Goal: Navigation & Orientation: Find specific page/section

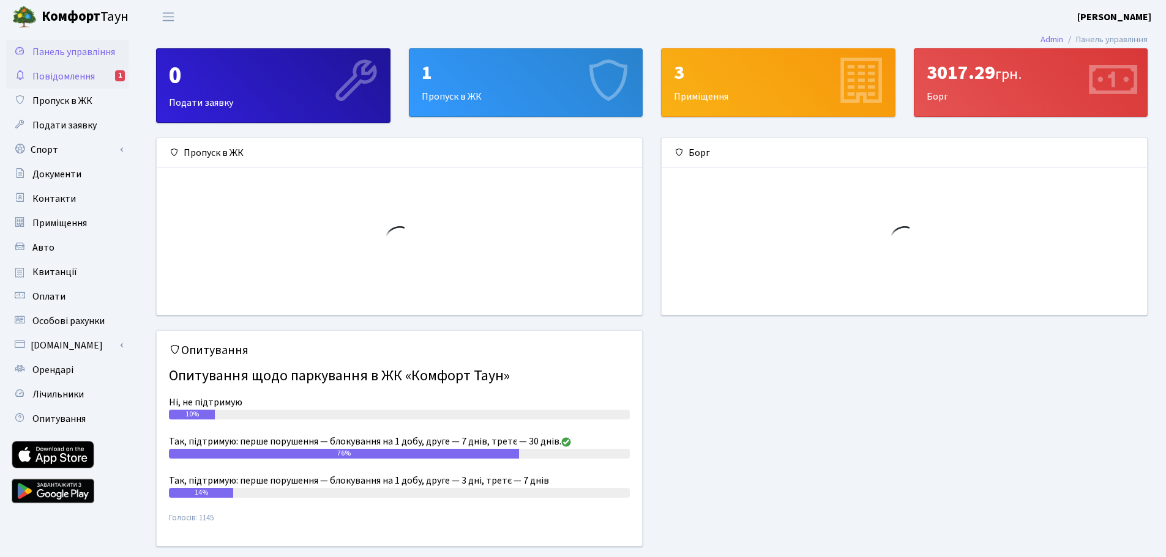
click at [85, 81] on span "Повідомлення" at bounding box center [63, 76] width 62 height 13
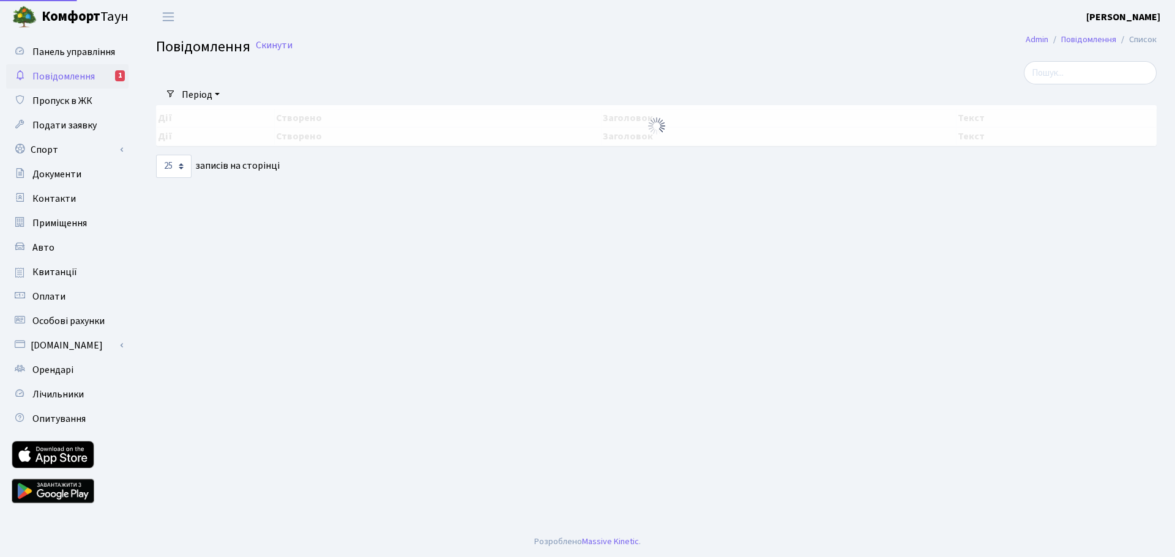
select select "25"
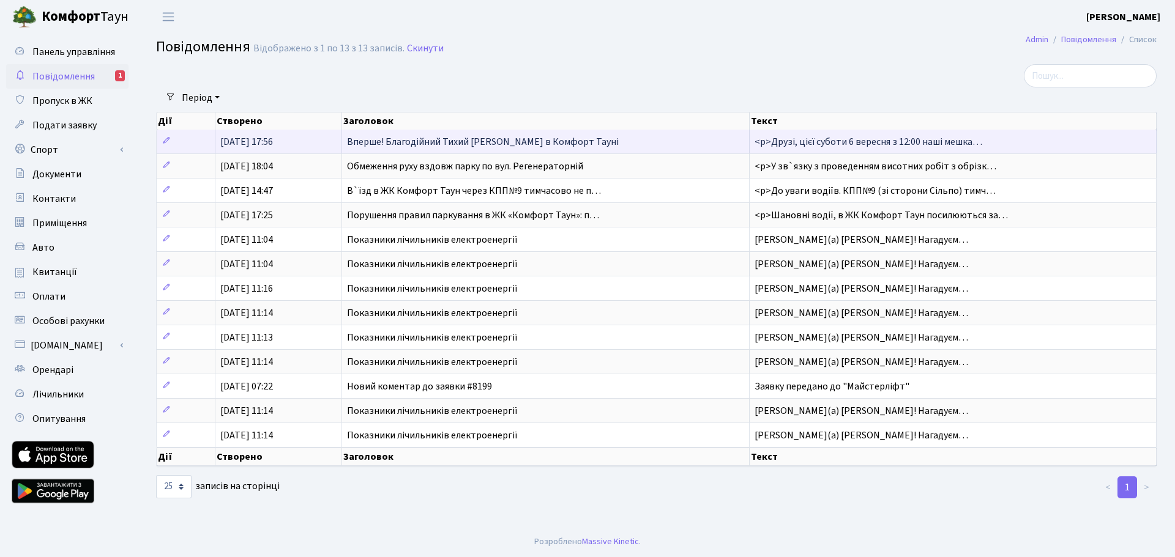
click at [384, 142] on span "Вперше! Благодійний Тихий Маркет в Комфорт Тауні" at bounding box center [483, 141] width 272 height 13
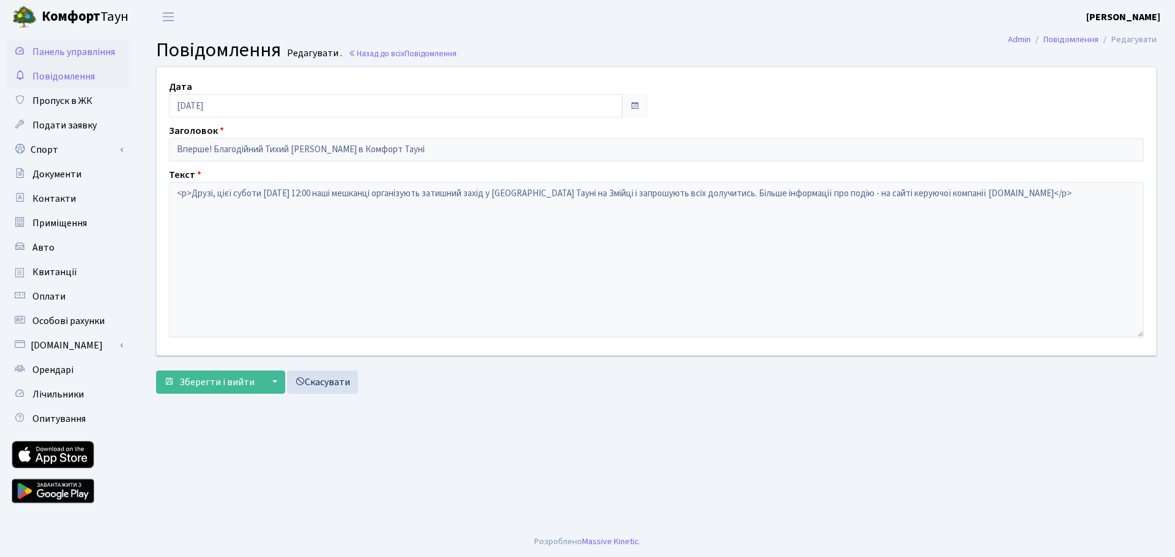
click at [65, 54] on span "Панель управління" at bounding box center [73, 51] width 83 height 13
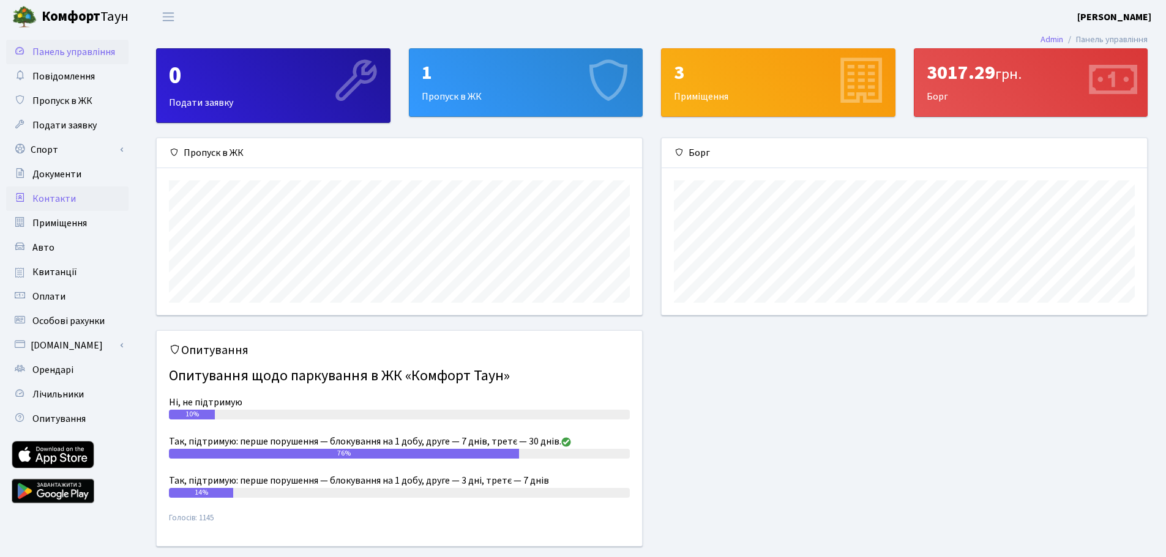
scroll to position [177, 485]
click at [55, 276] on span "Квитанції" at bounding box center [54, 272] width 45 height 13
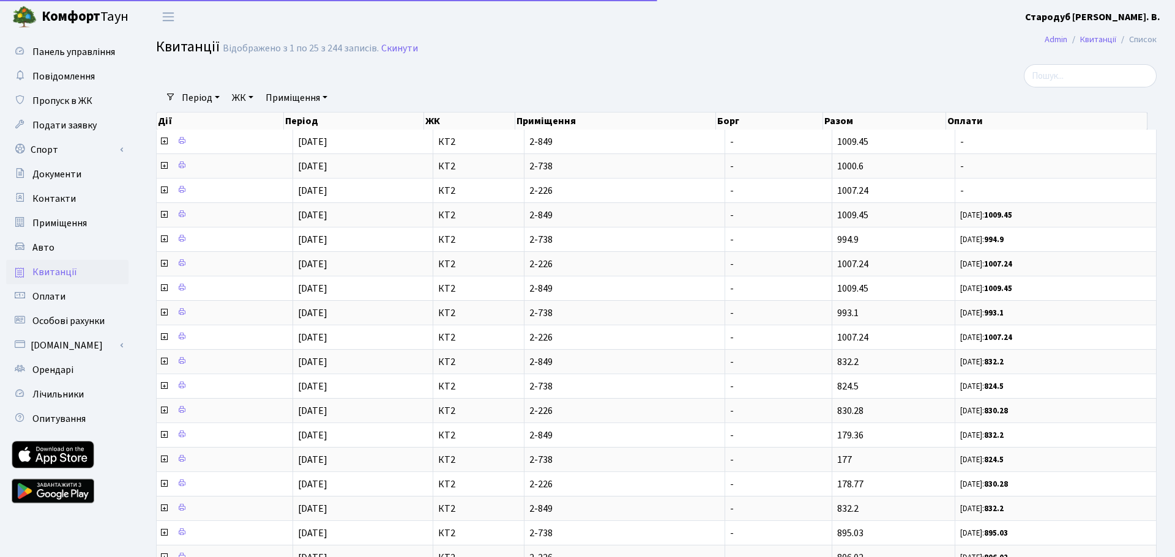
select select "25"
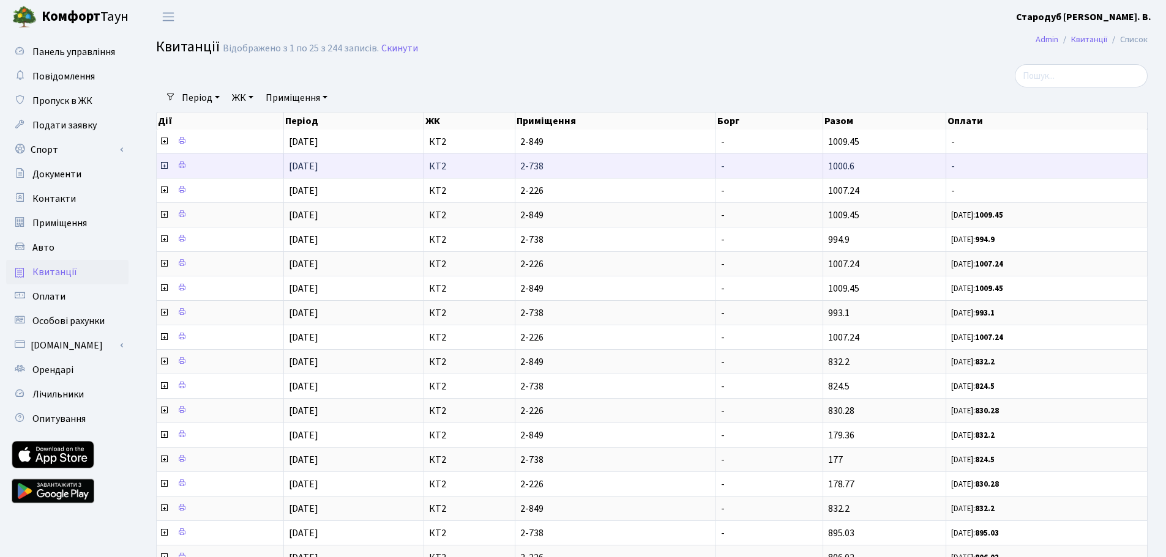
click at [163, 166] on icon at bounding box center [164, 166] width 10 height 10
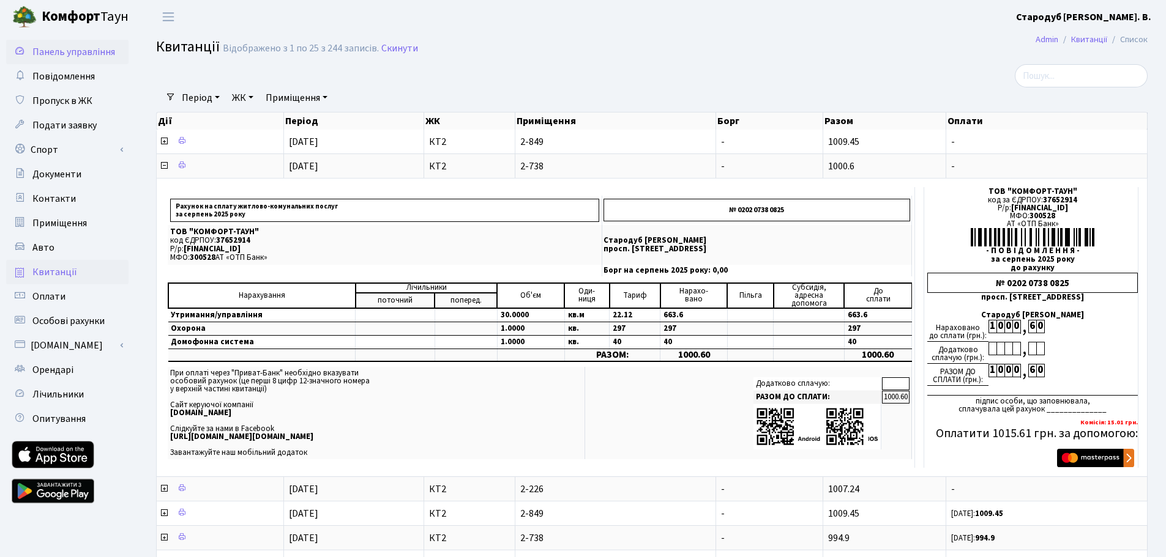
click at [56, 49] on span "Панель управління" at bounding box center [73, 51] width 83 height 13
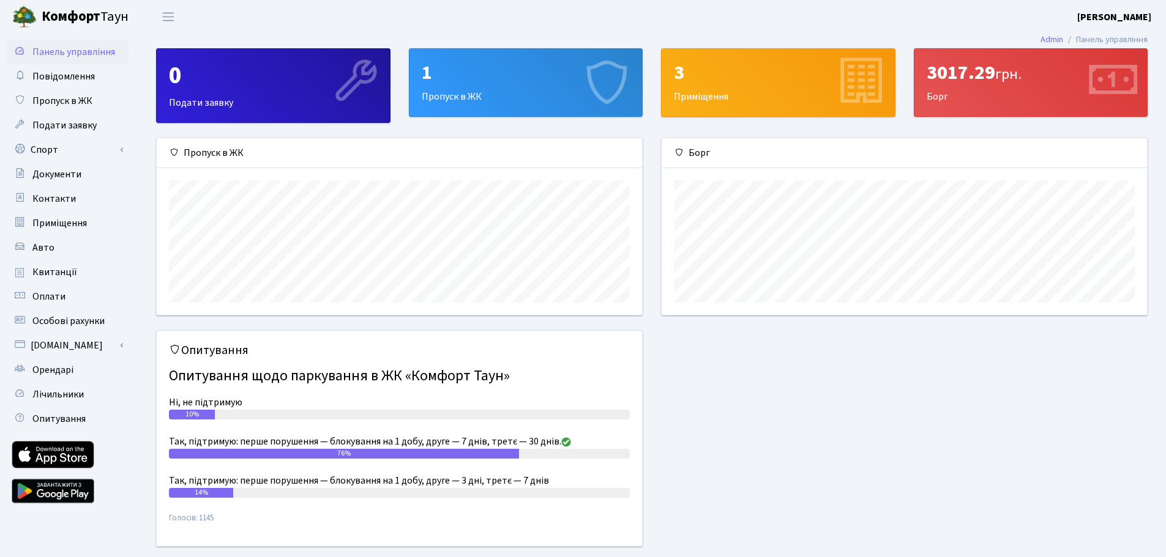
scroll to position [177, 485]
click at [502, 72] on div "1" at bounding box center [526, 72] width 209 height 23
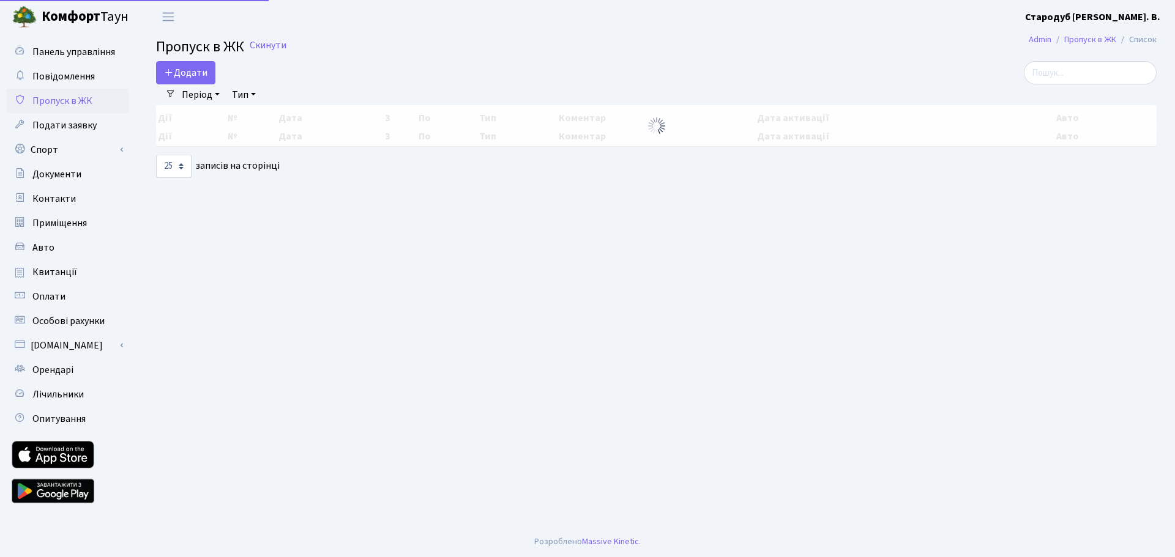
select select "25"
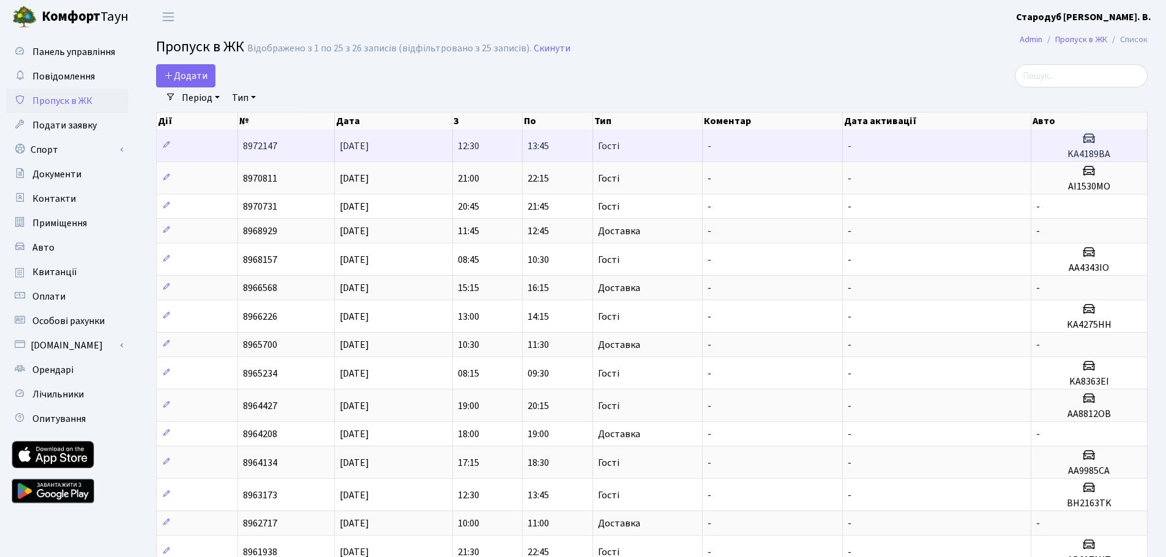
click at [389, 140] on td "[DATE]" at bounding box center [394, 146] width 118 height 32
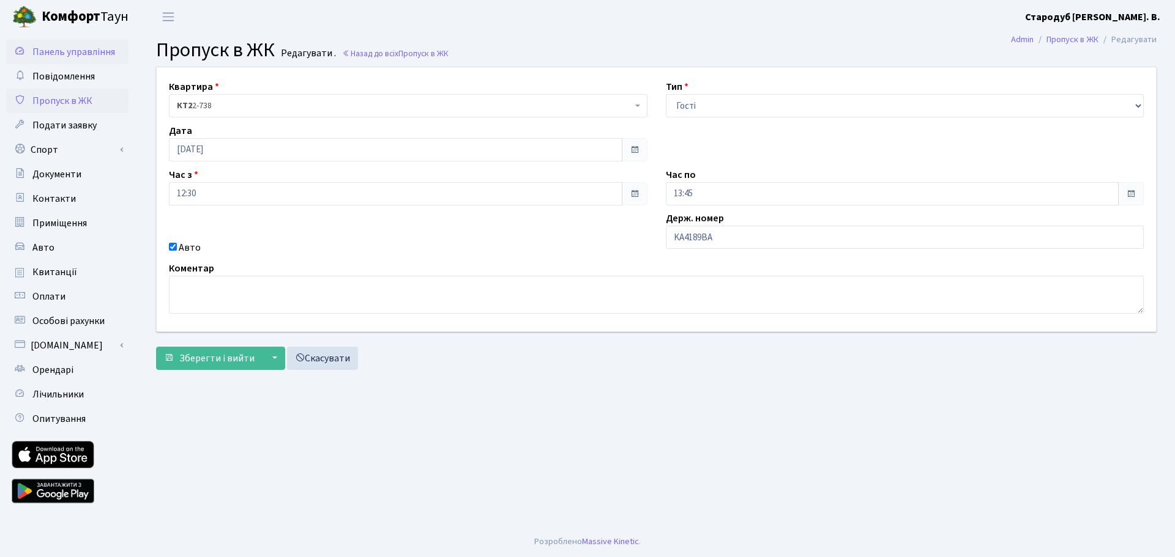
click at [40, 51] on span "Панель управління" at bounding box center [73, 51] width 83 height 13
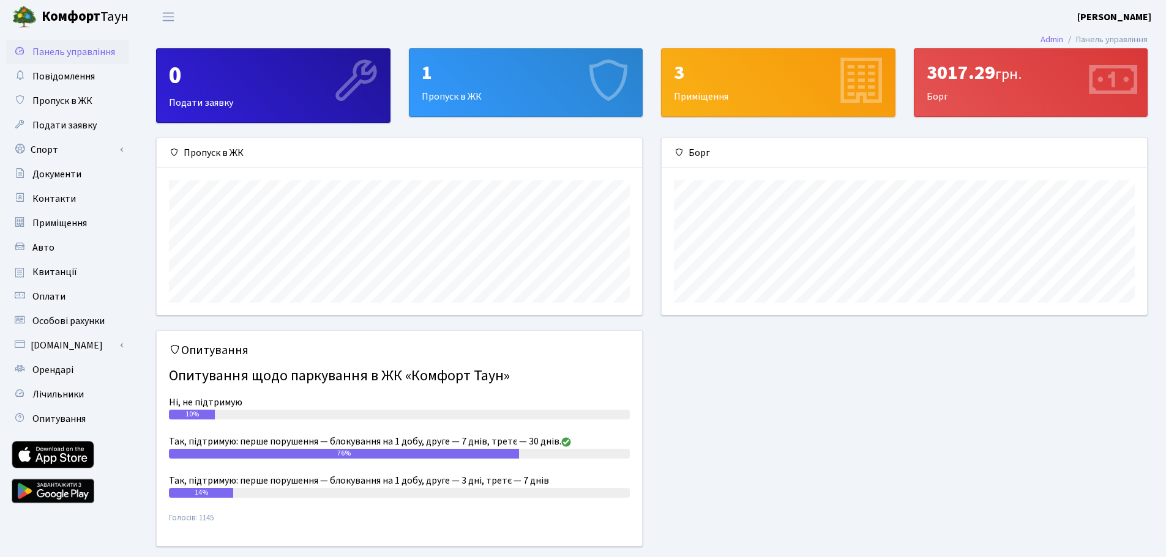
scroll to position [177, 485]
